Goal: Information Seeking & Learning: Learn about a topic

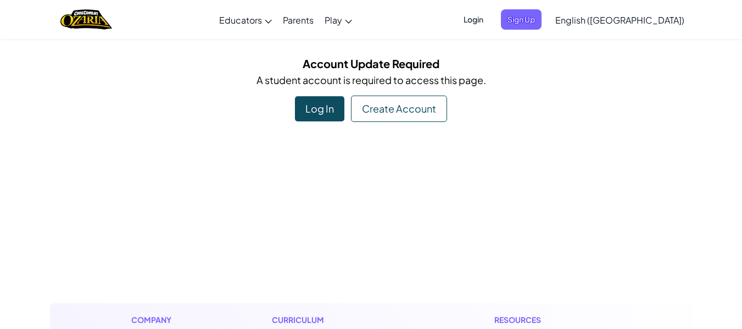
click at [301, 113] on div "Log In" at bounding box center [319, 108] width 49 height 25
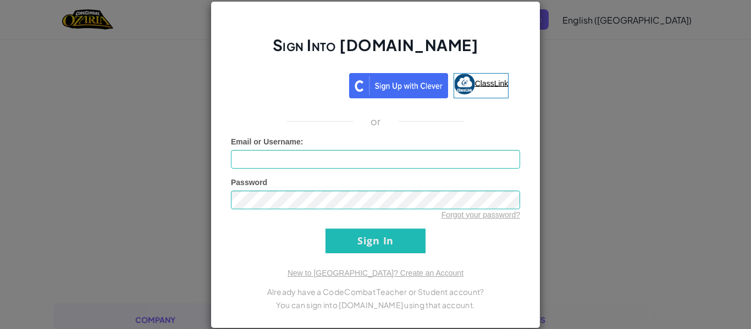
click at [493, 75] on link "ClassLink" at bounding box center [480, 85] width 55 height 25
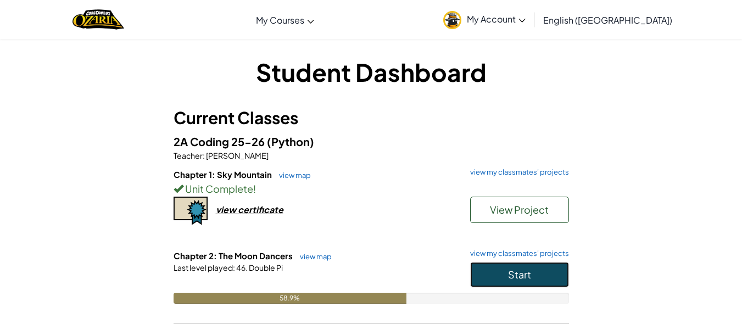
click at [541, 270] on button "Start" at bounding box center [519, 274] width 99 height 25
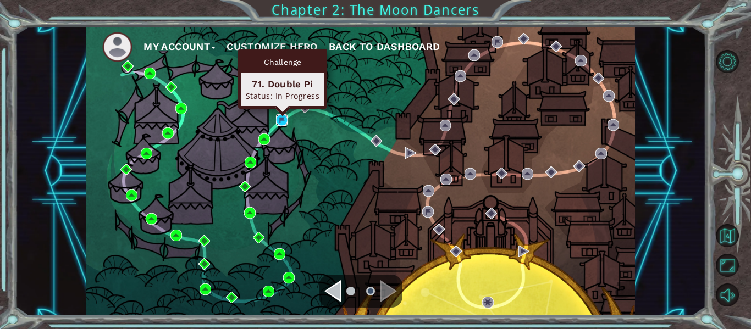
click at [281, 119] on img at bounding box center [282, 120] width 12 height 12
